Goal: Find contact information: Find contact information

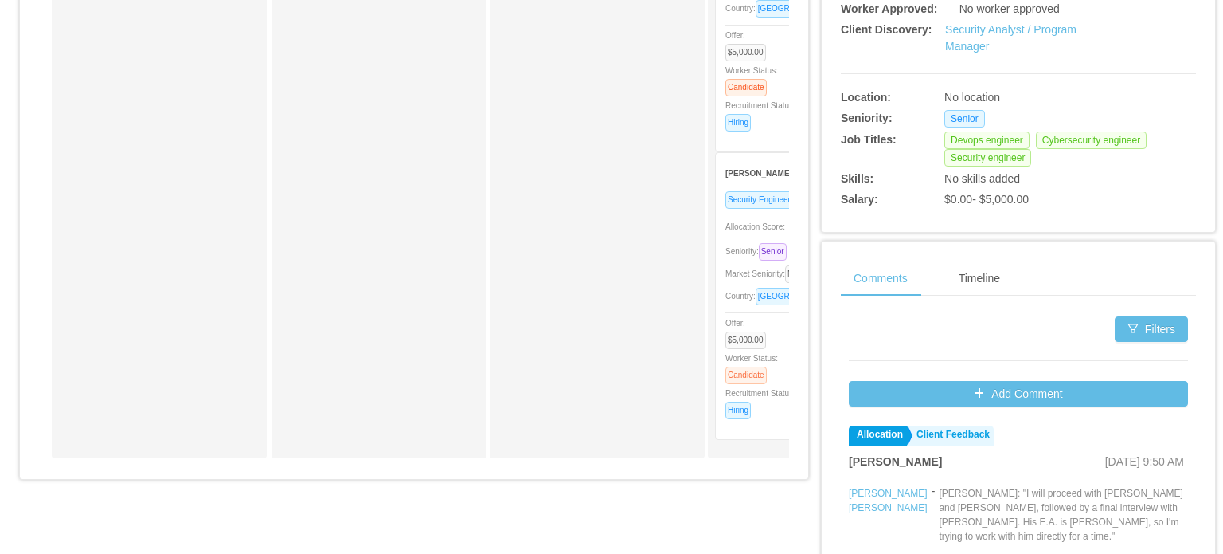
scroll to position [558, 0]
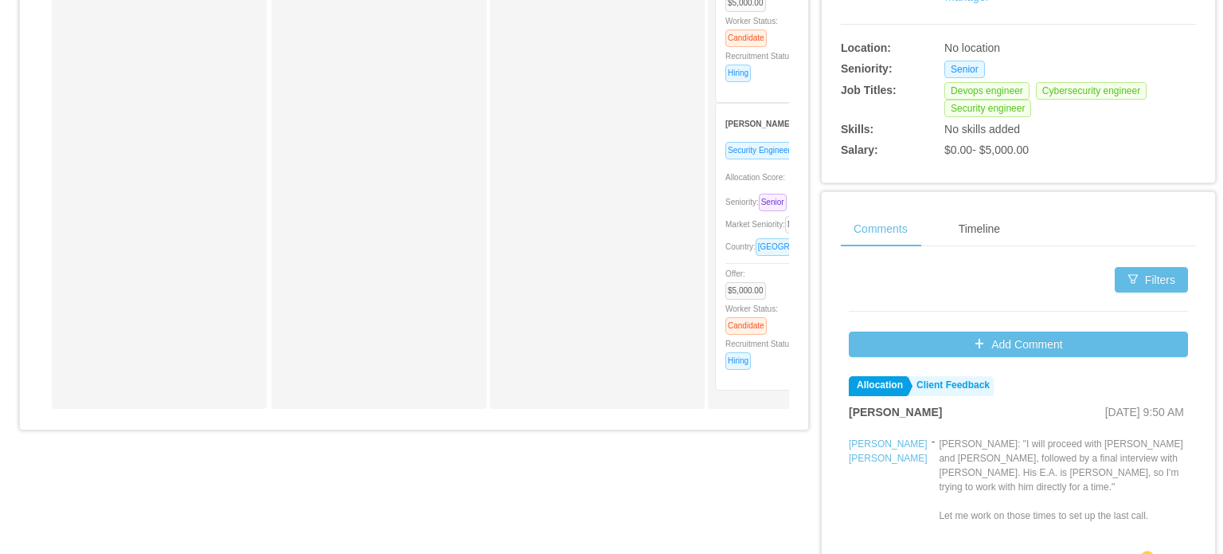
click at [752, 239] on div "Country: Brazil" at bounding box center [813, 246] width 174 height 18
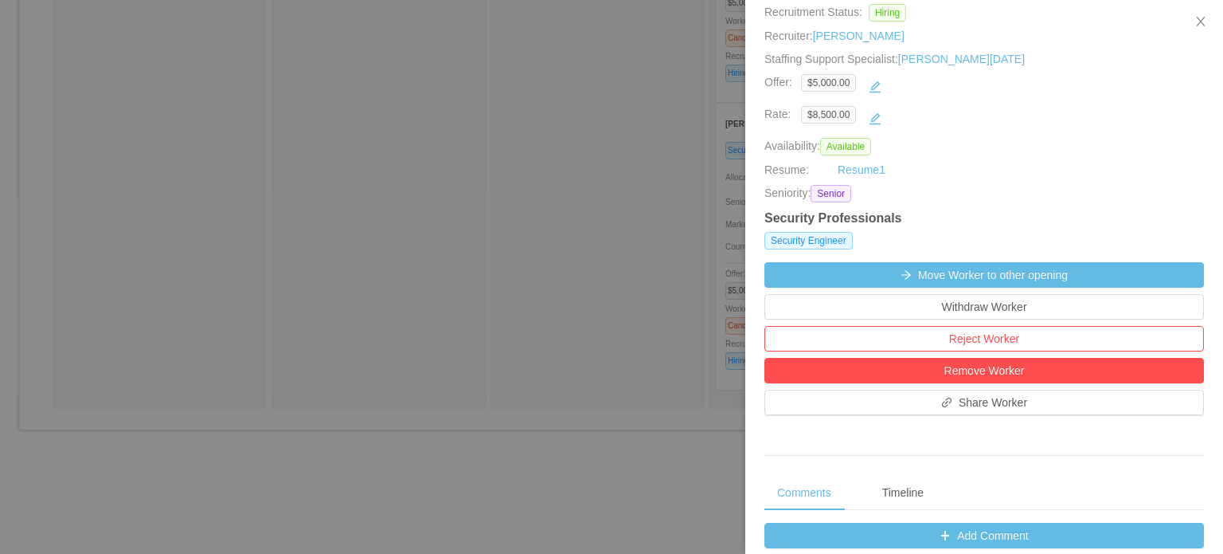
scroll to position [0, 0]
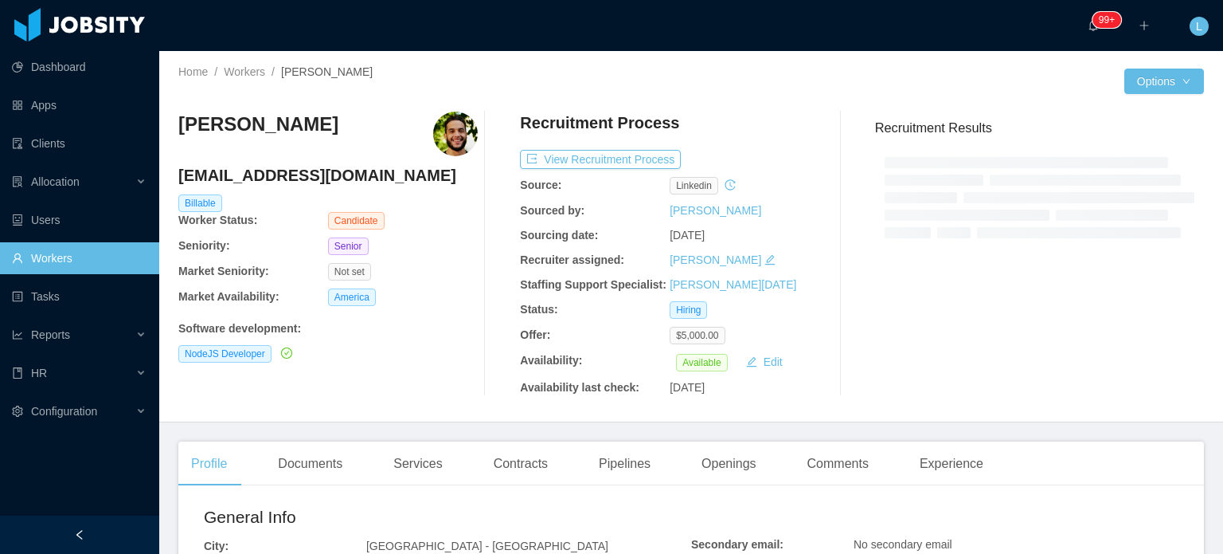
click at [264, 178] on h4 "thiago.adsix@gmail.com" at bounding box center [327, 175] width 299 height 22
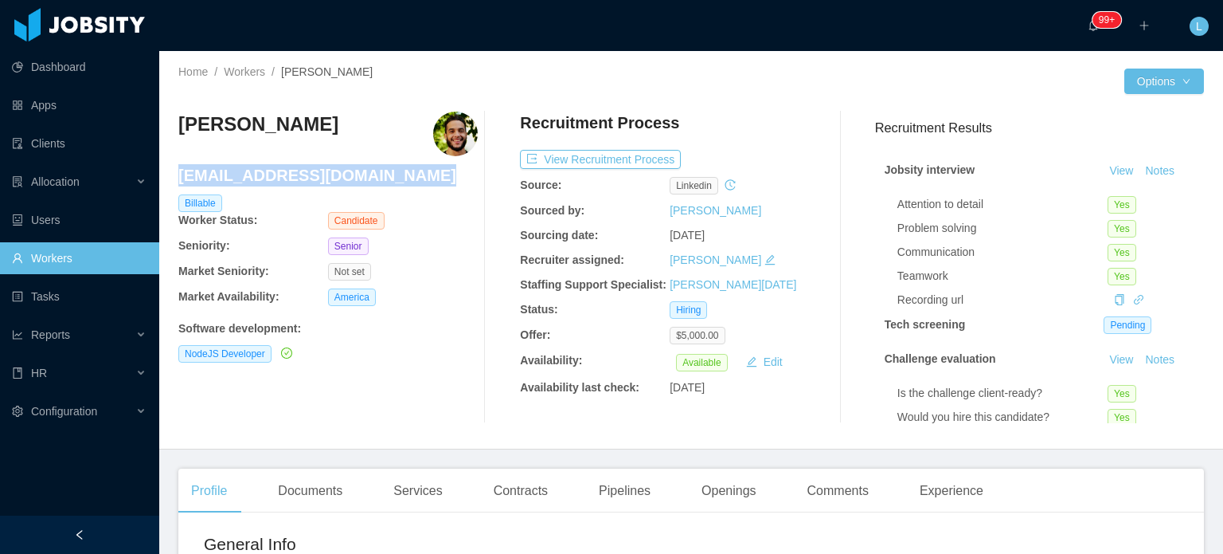
copy h4 "thiago.adsix@gmail.com"
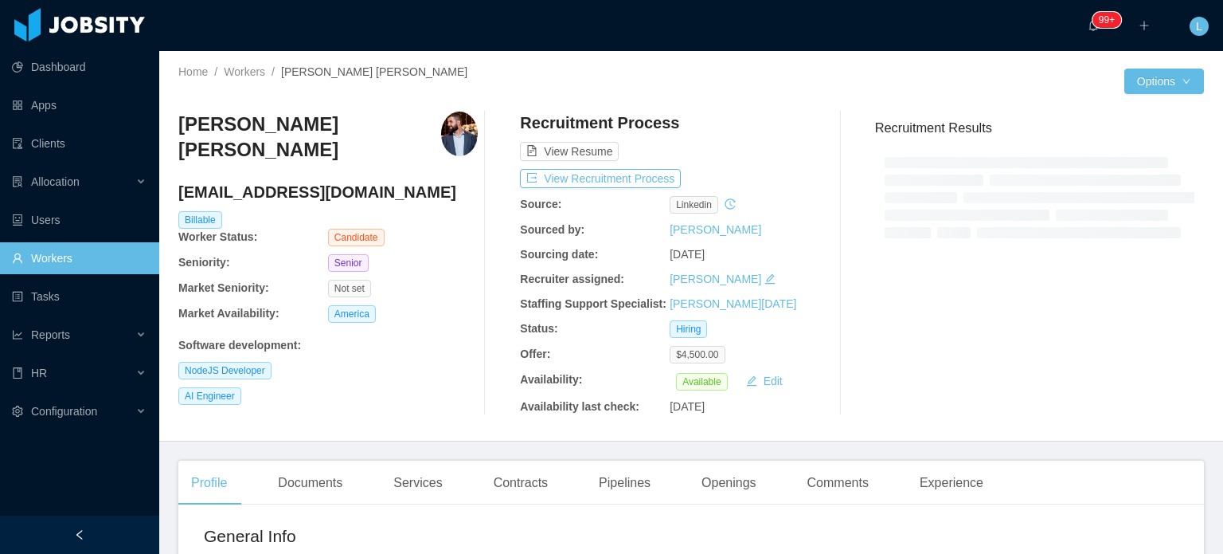
click at [347, 192] on h4 "[EMAIL_ADDRESS][DOMAIN_NAME]" at bounding box center [327, 192] width 299 height 22
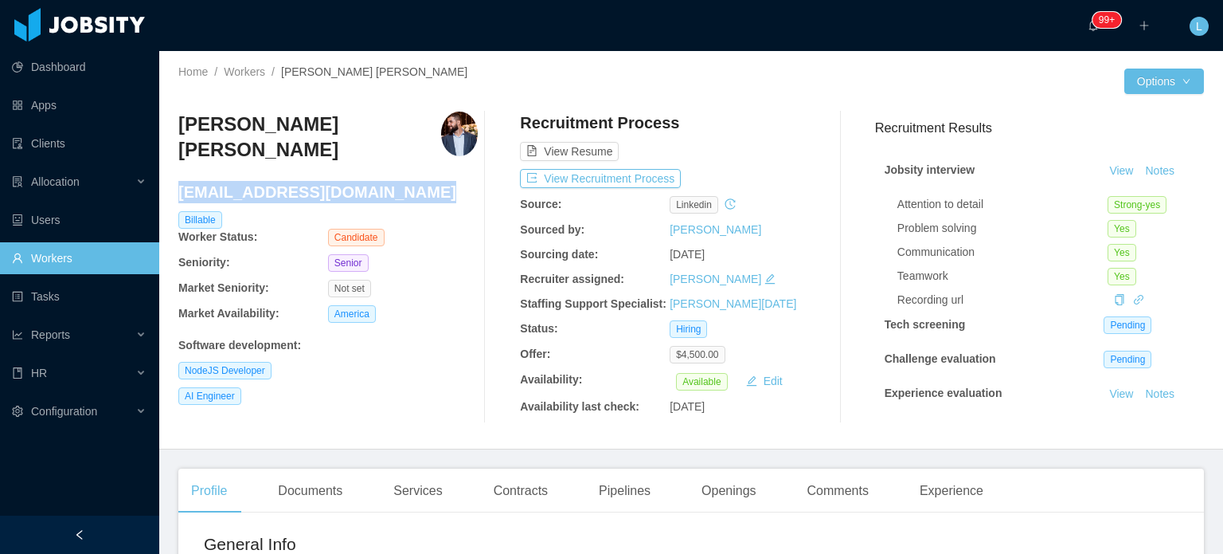
copy h4 "[EMAIL_ADDRESS][DOMAIN_NAME]"
